Goal: Task Accomplishment & Management: Manage account settings

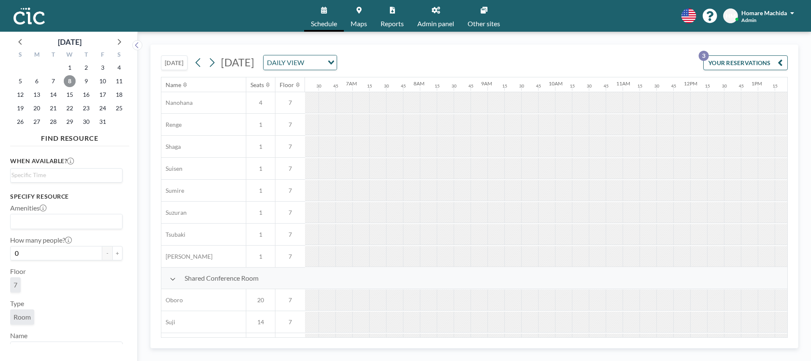
scroll to position [381, 426]
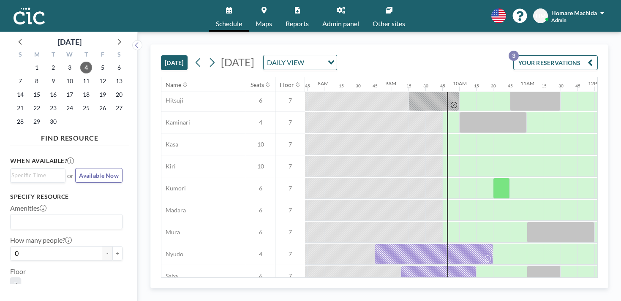
scroll to position [50, 521]
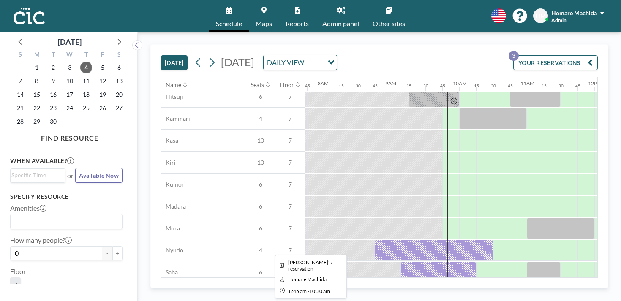
click at [375, 240] on div at bounding box center [434, 250] width 118 height 21
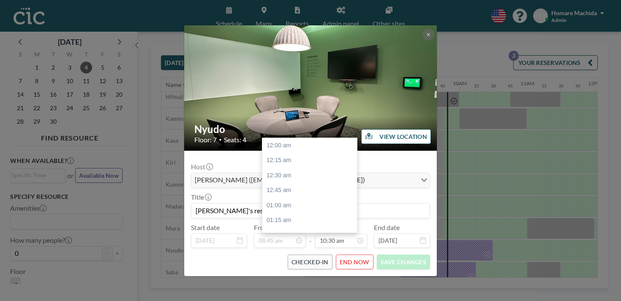
scroll to position [566, 0]
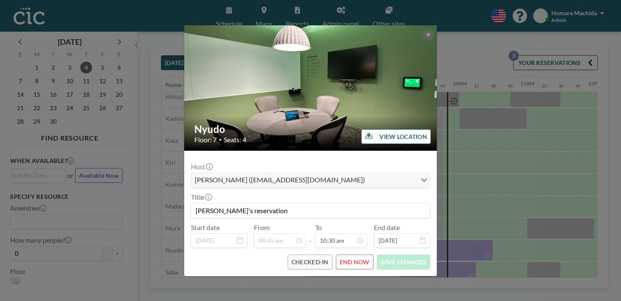
click at [346, 255] on button "END NOW" at bounding box center [355, 262] width 38 height 15
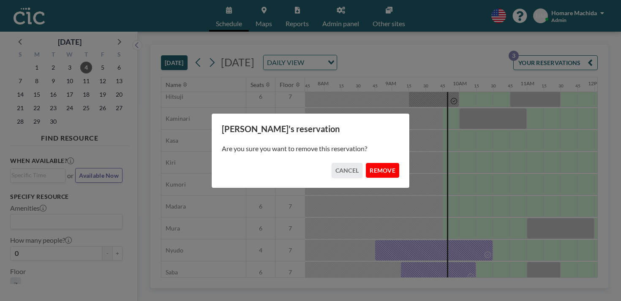
click at [369, 165] on button "REMOVE" at bounding box center [382, 170] width 33 height 15
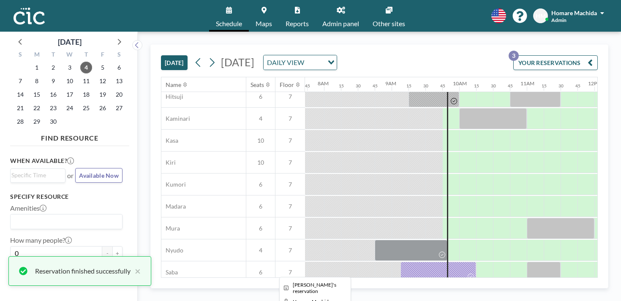
click at [400, 262] on div at bounding box center [438, 272] width 76 height 21
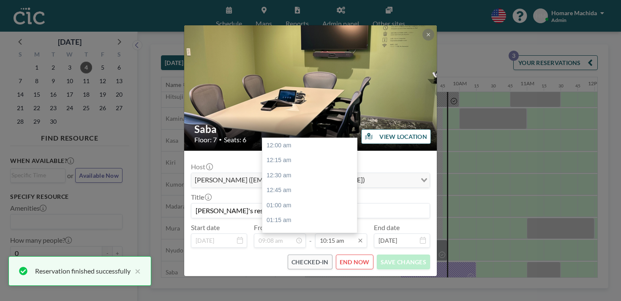
scroll to position [553, 0]
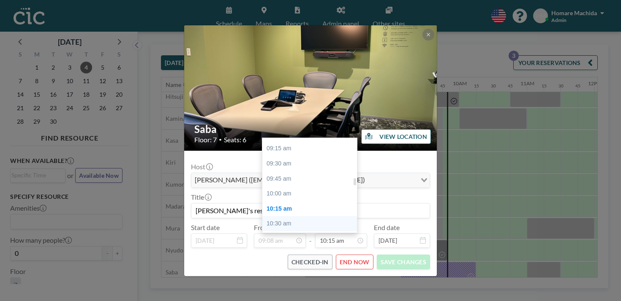
click at [309, 216] on div "10:30 am" at bounding box center [309, 223] width 95 height 15
type input "10:30 am"
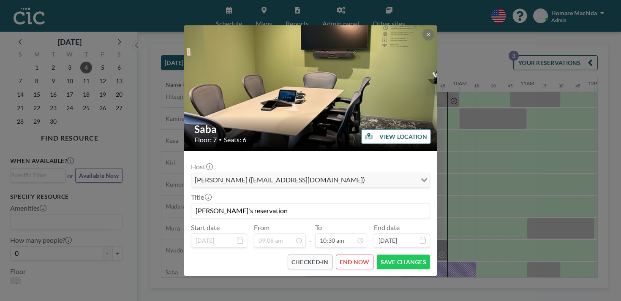
scroll to position [0, 0]
click at [385, 255] on button "SAVE CHANGES" at bounding box center [403, 262] width 53 height 15
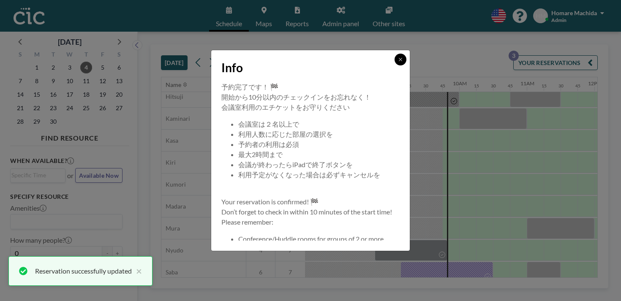
click at [398, 62] on icon at bounding box center [400, 59] width 5 height 5
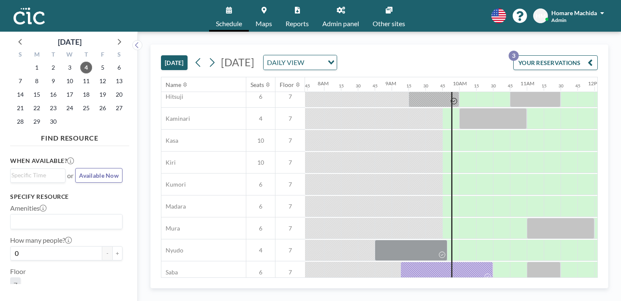
scroll to position [49, 527]
